Goal: Navigation & Orientation: Go to known website

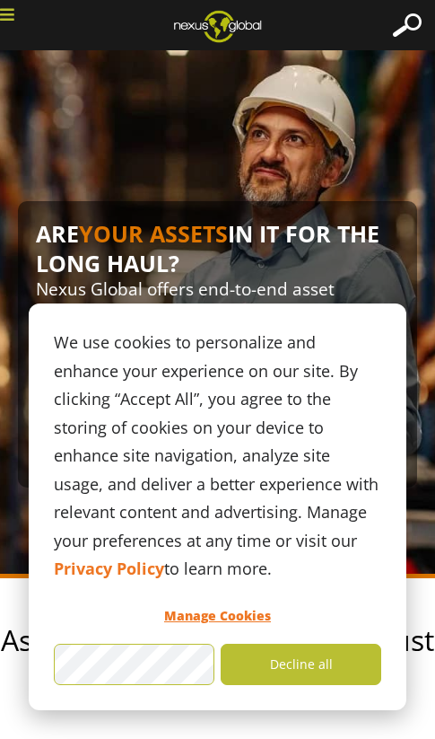
click at [7, 11] on icon at bounding box center [7, 14] width 14 height 16
click at [11, 14] on icon at bounding box center [7, 14] width 14 height 16
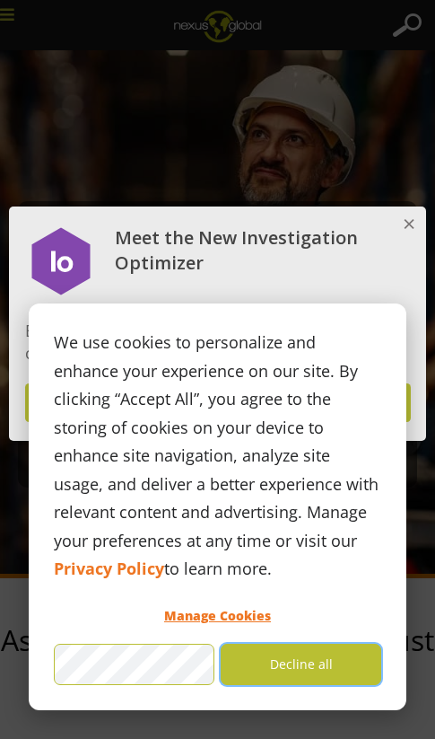
click at [279, 666] on button "Decline all" at bounding box center [301, 663] width 161 height 41
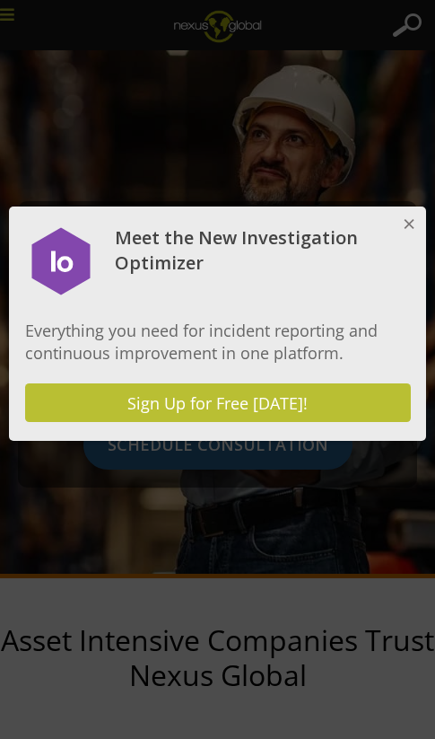
click at [416, 217] on button "Close" at bounding box center [408, 224] width 36 height 36
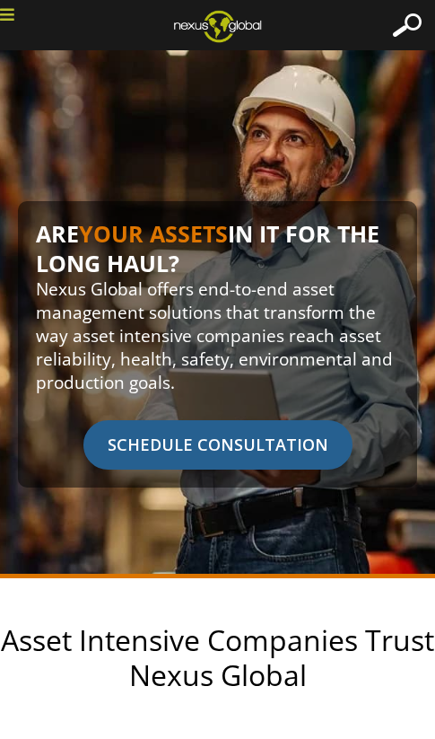
click at [404, 25] on div at bounding box center [407, 24] width 29 height 23
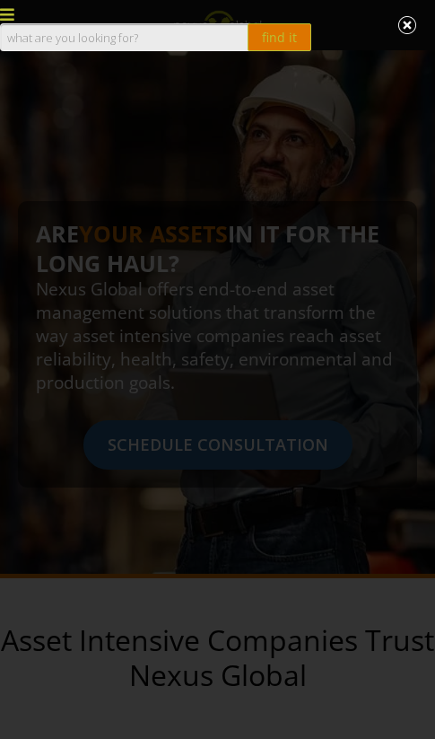
click at [411, 28] on div at bounding box center [407, 24] width 29 height 23
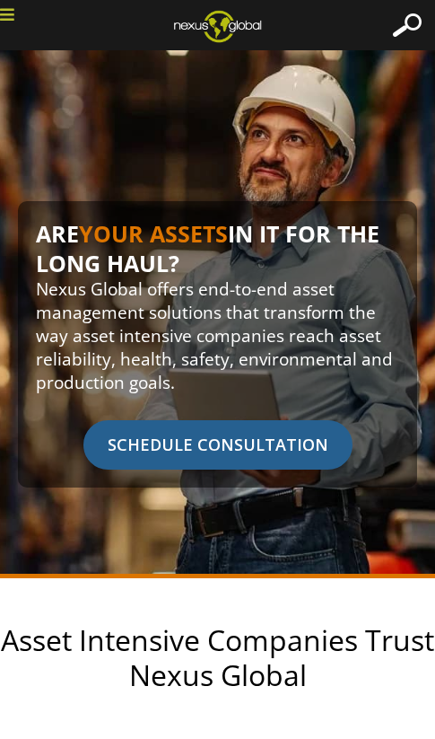
click at [7, 15] on icon at bounding box center [7, 14] width 14 height 16
click at [225, 26] on img at bounding box center [218, 25] width 116 height 43
